Goal: Task Accomplishment & Management: Manage account settings

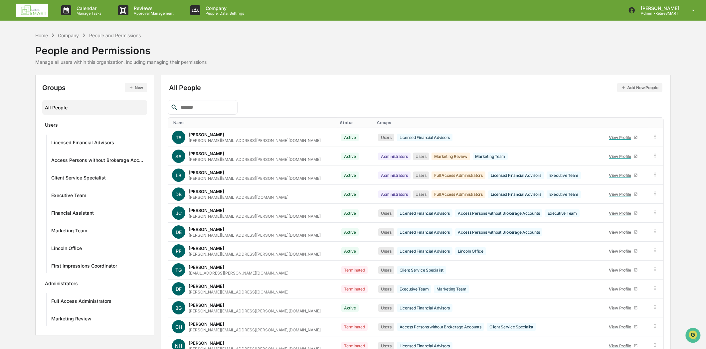
click at [35, 14] on img at bounding box center [32, 10] width 32 height 13
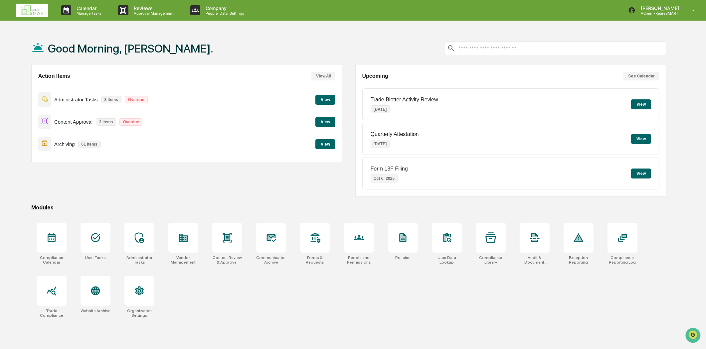
click at [321, 146] on button "View" at bounding box center [325, 144] width 20 height 10
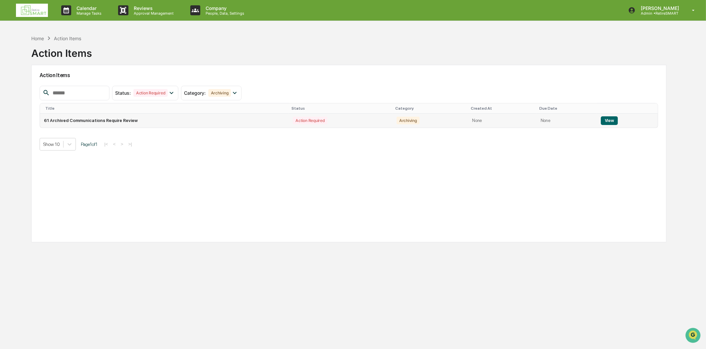
click at [613, 119] on button "View" at bounding box center [609, 120] width 17 height 9
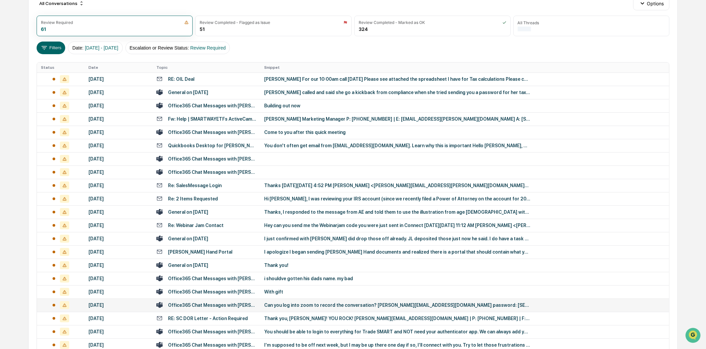
scroll to position [174, 0]
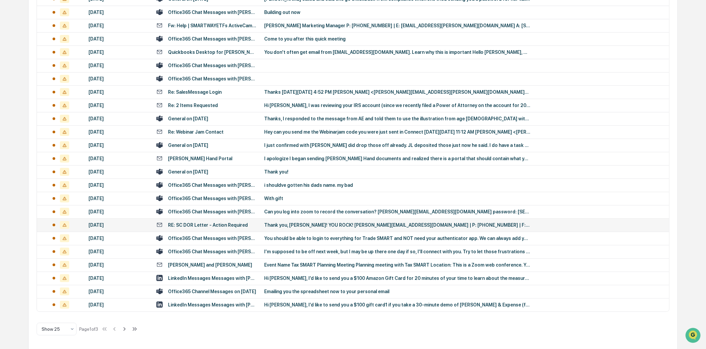
click at [281, 224] on div "Thank you, [PERSON_NAME]! YOU ROCK! [PERSON_NAME][EMAIL_ADDRESS][DOMAIN_NAME] |…" at bounding box center [397, 225] width 266 height 5
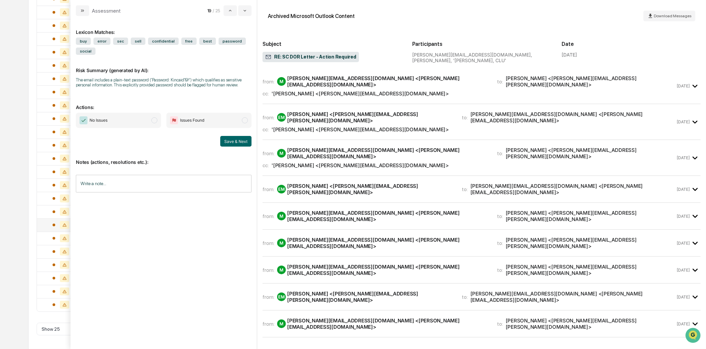
click at [81, 11] on icon "modal" at bounding box center [82, 10] width 5 height 5
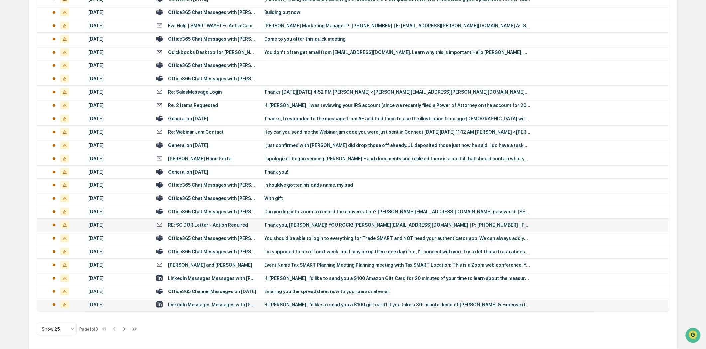
click at [210, 302] on div "LinkedIn Messages Messages with [PERSON_NAME], [PERSON_NAME]" at bounding box center [206, 305] width 100 height 6
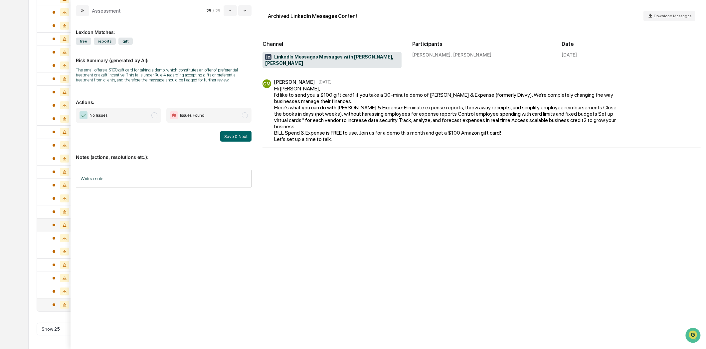
click at [82, 13] on button "modal" at bounding box center [82, 10] width 13 height 11
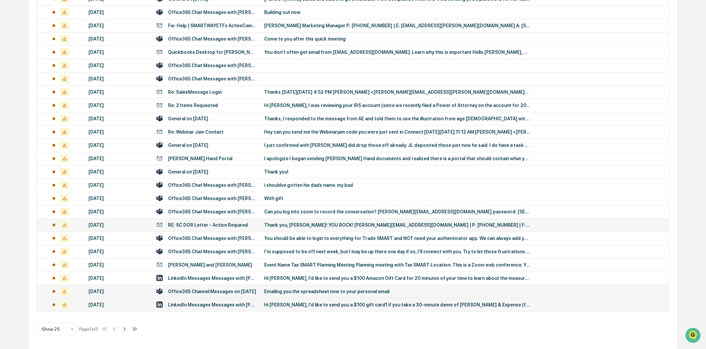
click at [220, 292] on div "Office365 Channel Messages on [DATE]" at bounding box center [212, 291] width 88 height 5
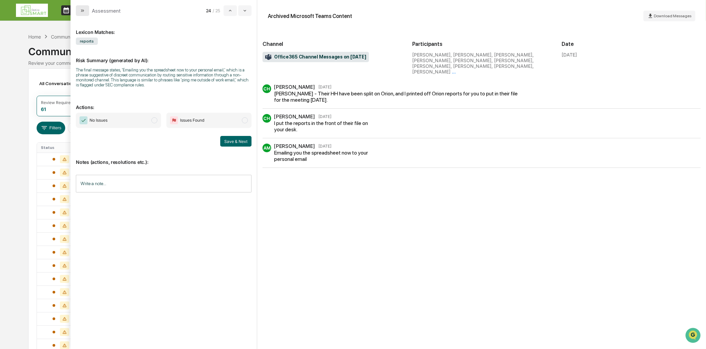
click at [80, 11] on icon "modal" at bounding box center [82, 10] width 5 height 5
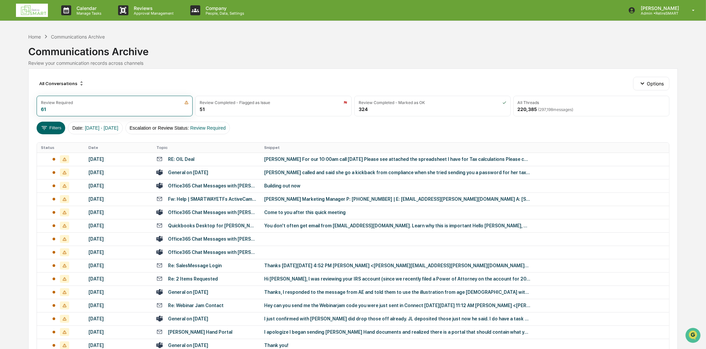
click at [33, 12] on img at bounding box center [32, 10] width 32 height 13
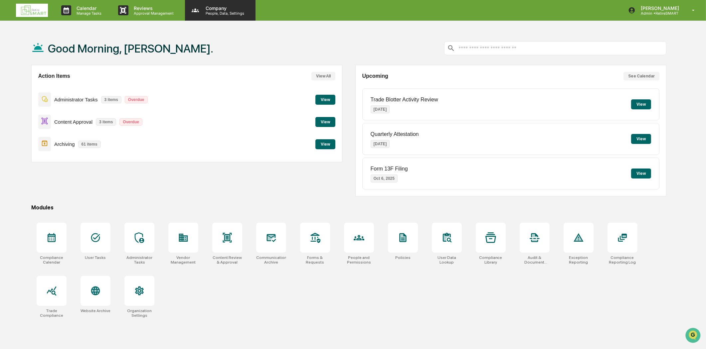
click at [236, 11] on p "People, Data, Settings" at bounding box center [223, 13] width 47 height 5
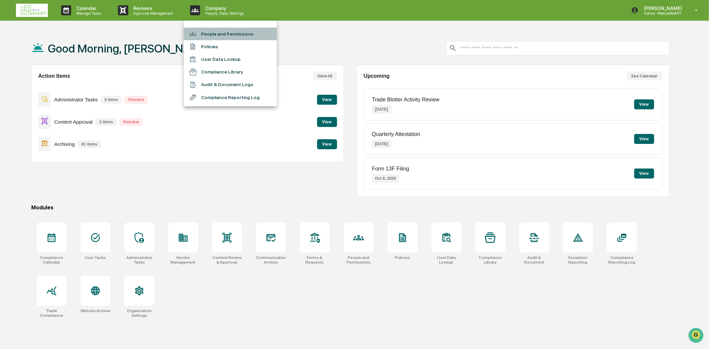
click at [228, 31] on li "People and Permissions" at bounding box center [230, 34] width 93 height 13
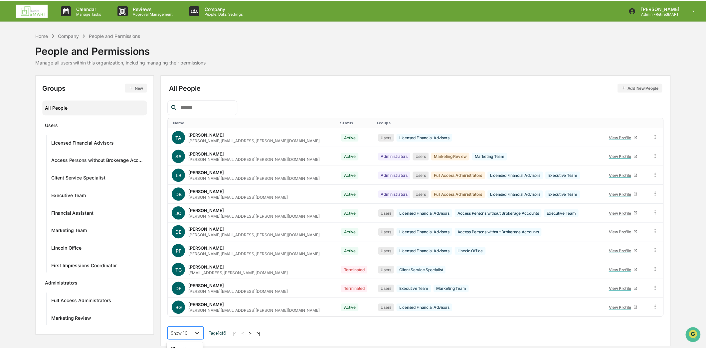
scroll to position [51, 0]
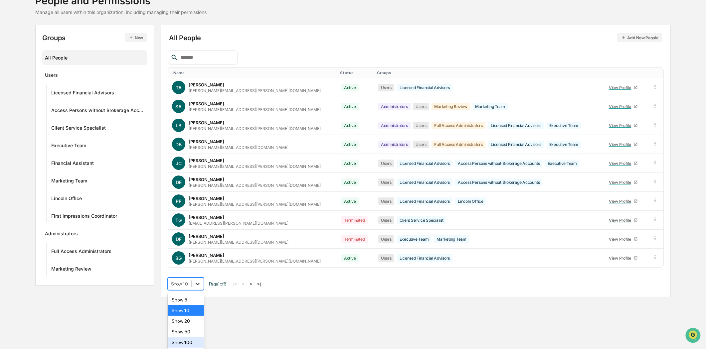
click at [197, 299] on body "Calendar Manage Tasks Reviews Approval Management Company People, Data, Setting…" at bounding box center [353, 124] width 706 height 349
click at [184, 343] on div "Show 100" at bounding box center [186, 342] width 36 height 11
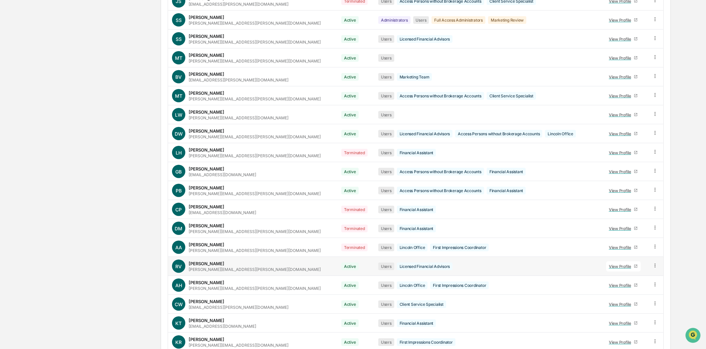
scroll to position [796, 0]
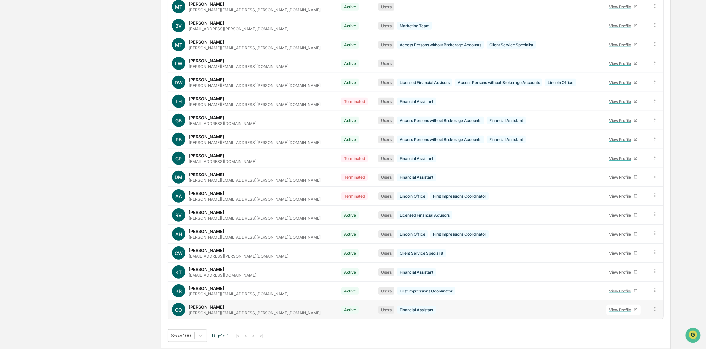
click at [228, 313] on div "[PERSON_NAME][EMAIL_ADDRESS][PERSON_NAME][DOMAIN_NAME]" at bounding box center [255, 313] width 132 height 5
click at [611, 310] on div "View Profile" at bounding box center [621, 310] width 25 height 5
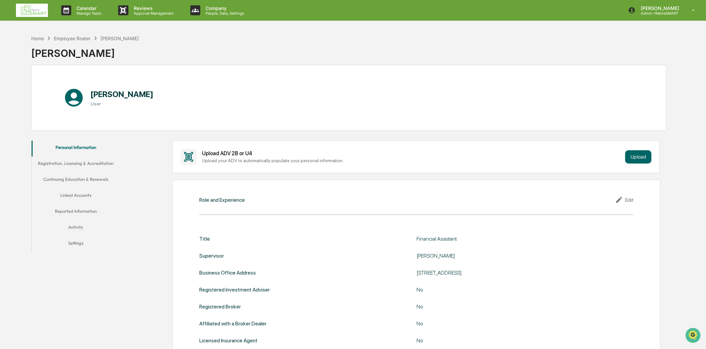
click at [82, 197] on button "Linked Accounts" at bounding box center [76, 197] width 88 height 16
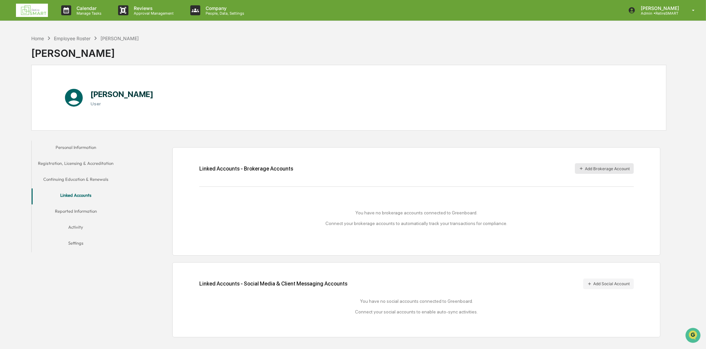
click at [610, 169] on button "Add Brokerage Account" at bounding box center [604, 168] width 59 height 11
click at [77, 225] on button "Activity" at bounding box center [76, 229] width 88 height 16
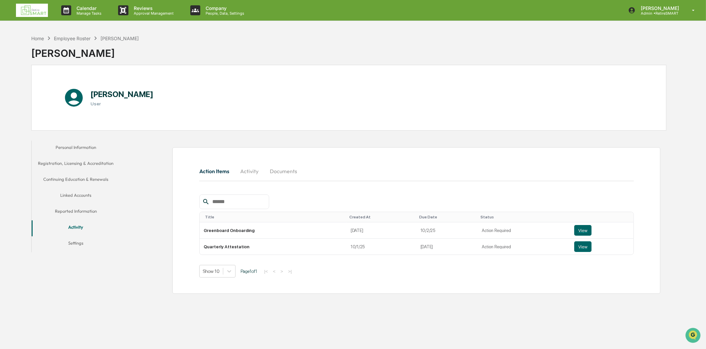
click at [285, 162] on div "Action Items Activity Documents Title Created At Due Date Status Greenboard Onb…" at bounding box center [416, 220] width 488 height 147
click at [579, 230] on button "View" at bounding box center [582, 230] width 17 height 11
